Goal: Communication & Community: Answer question/provide support

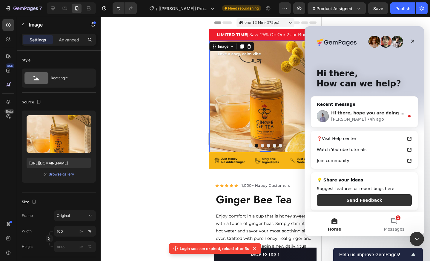
click at [358, 121] on div "Brad • 4h ago" at bounding box center [367, 119] width 73 height 6
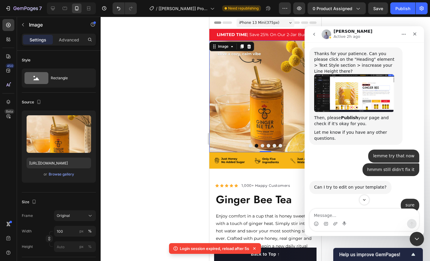
scroll to position [589, 0]
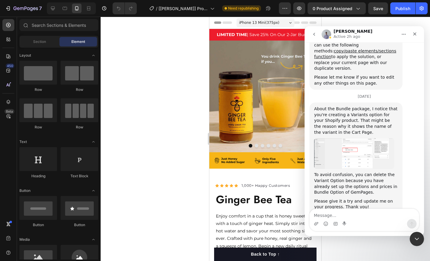
scroll to position [1704, 0]
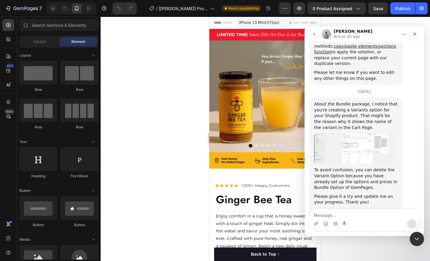
click at [367, 217] on textarea "Message…" at bounding box center [363, 214] width 109 height 10
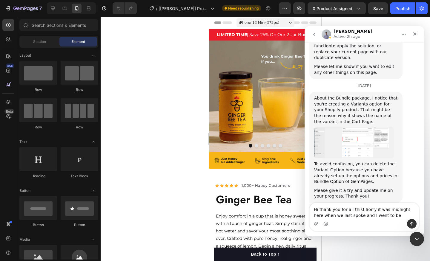
type textarea "Hi thank you for all this! Sorry it was midnight here when we last spoke and I …"
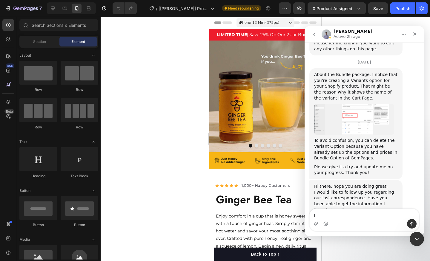
type textarea "I"
type textarea "Let me try these out and get back to you!"
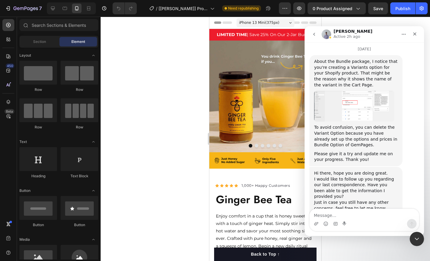
scroll to position [1747, 0]
click at [420, 239] on div "Close Intercom Messenger" at bounding box center [415, 238] width 14 height 14
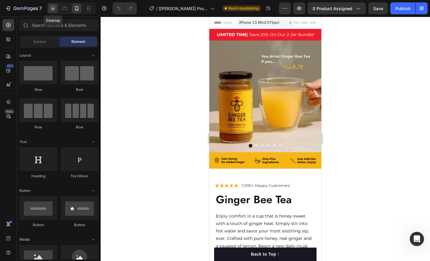
click at [54, 10] on icon at bounding box center [53, 9] width 4 height 4
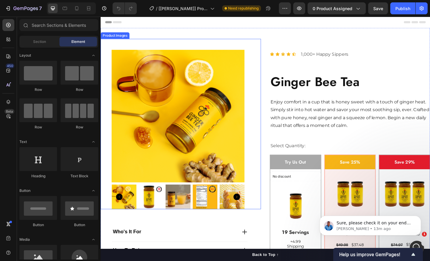
scroll to position [1852, 0]
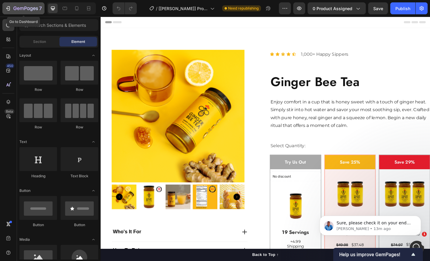
click at [21, 11] on icon "button" at bounding box center [25, 8] width 24 height 5
